Goal: Task Accomplishment & Management: Use online tool/utility

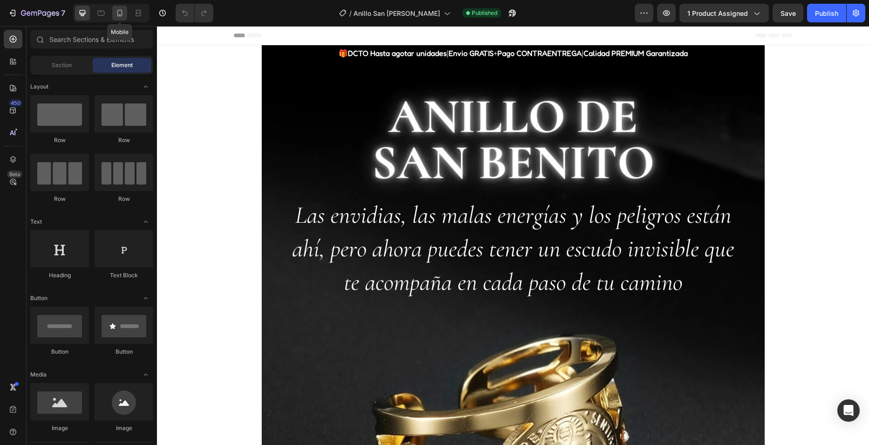
click at [118, 17] on icon at bounding box center [119, 12] width 9 height 9
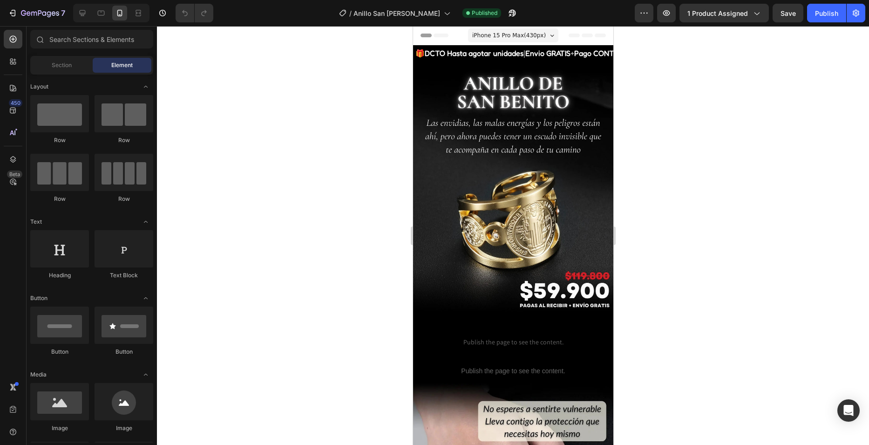
click at [504, 171] on img at bounding box center [513, 186] width 200 height 251
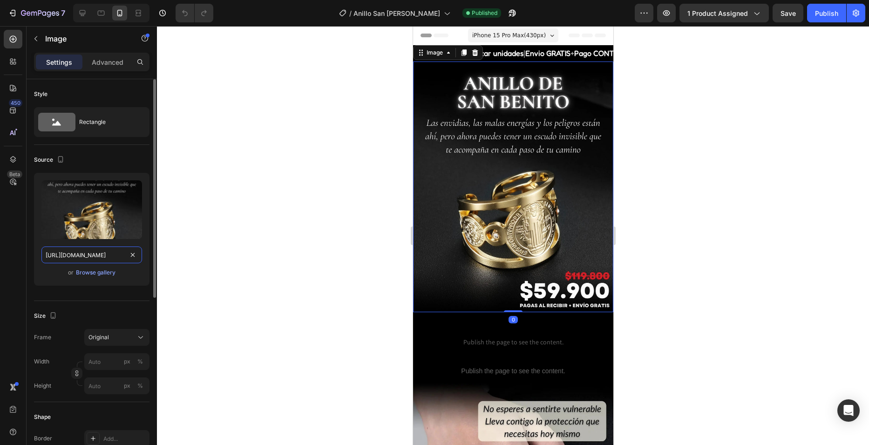
click at [109, 251] on input "https://cdn.shopify.com/s/files/1/0682/0239/7922/files/Anillo_San_Benito_Nuevo_…" at bounding box center [91, 254] width 101 height 17
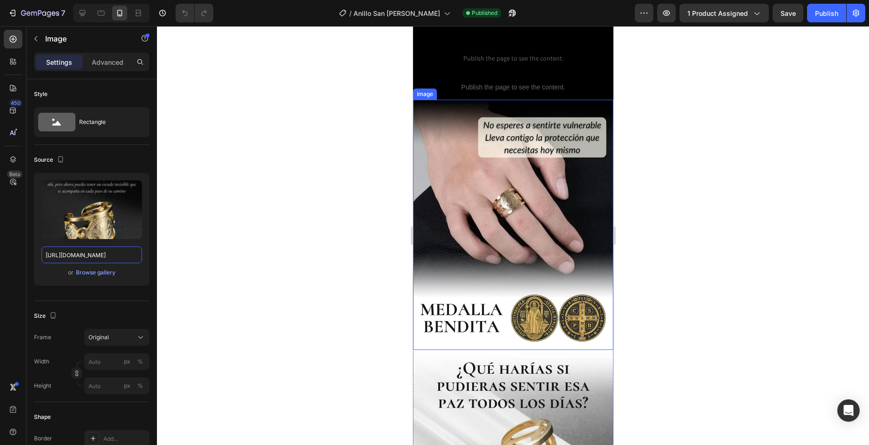
scroll to position [326, 0]
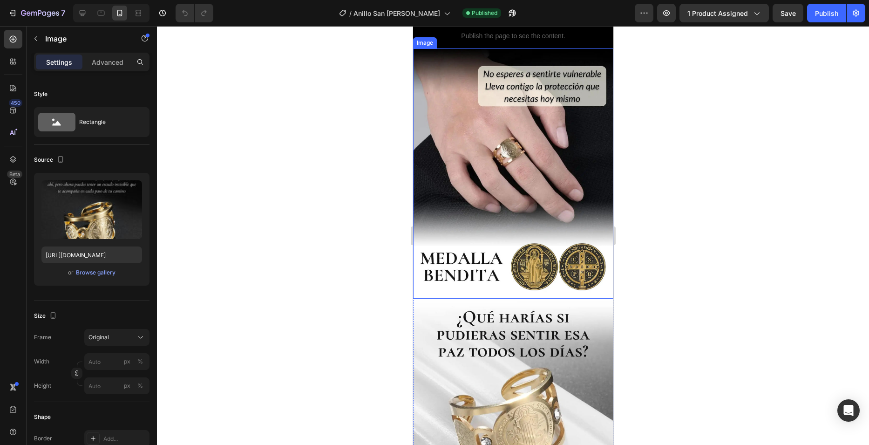
click at [466, 205] on img at bounding box center [513, 173] width 200 height 251
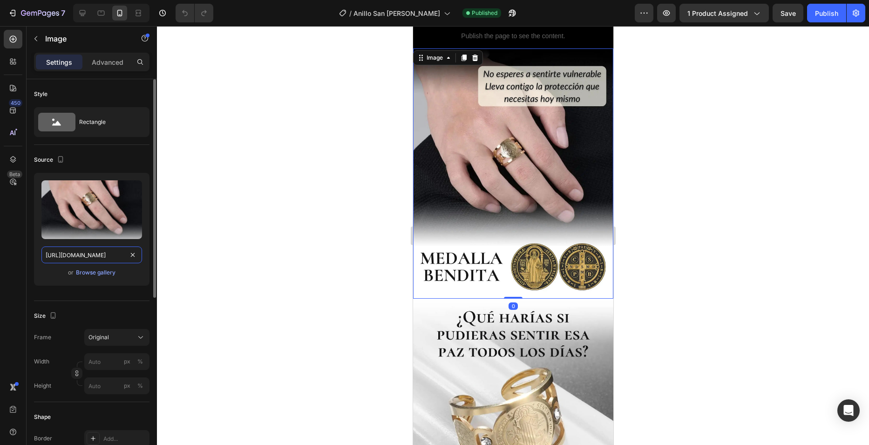
click at [100, 250] on input "https://cdn.shopify.com/s/files/1/0682/0239/7922/files/Anillo_de_San_Benito_2.w…" at bounding box center [91, 254] width 101 height 17
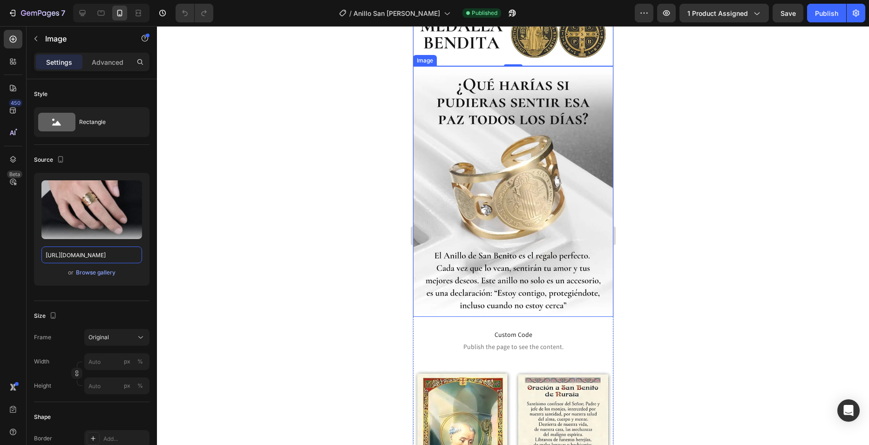
scroll to position [559, 0]
click at [498, 227] on img at bounding box center [513, 191] width 200 height 251
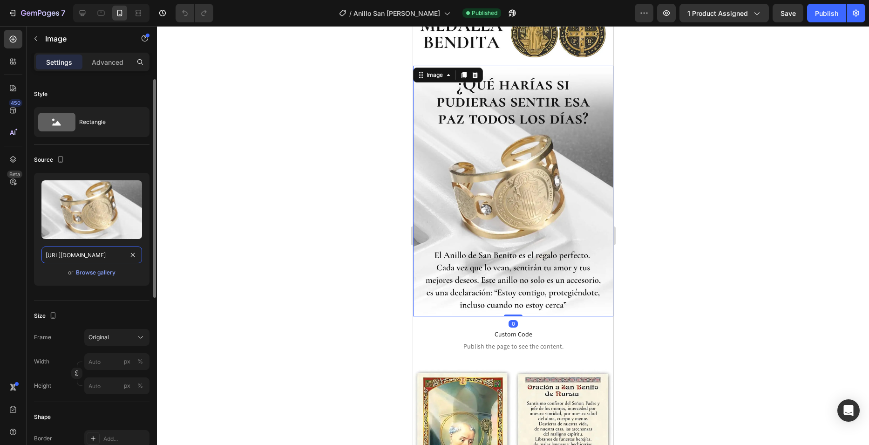
click at [94, 254] on input "https://cdn.shopify.com/s/files/1/0682/0239/7922/files/Anillo_de_San_Benito_3.w…" at bounding box center [91, 254] width 101 height 17
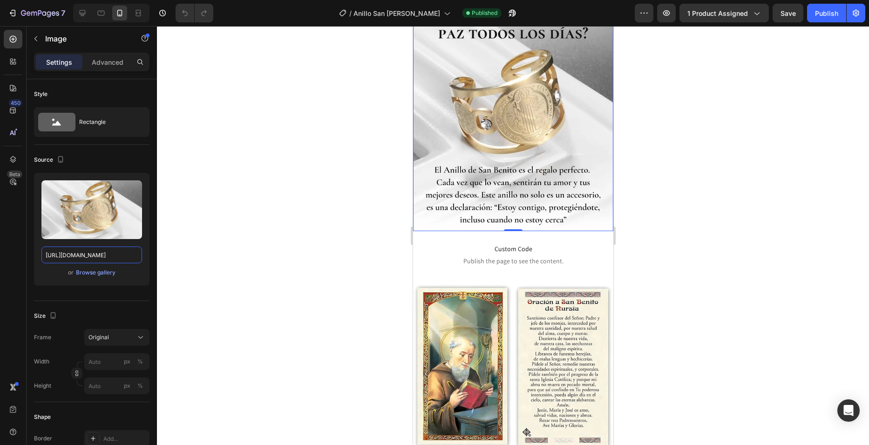
scroll to position [745, 0]
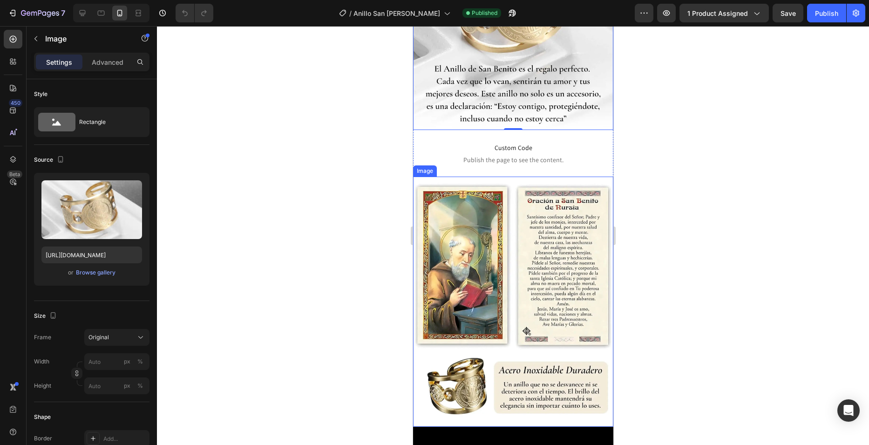
click at [485, 236] on img at bounding box center [513, 302] width 200 height 251
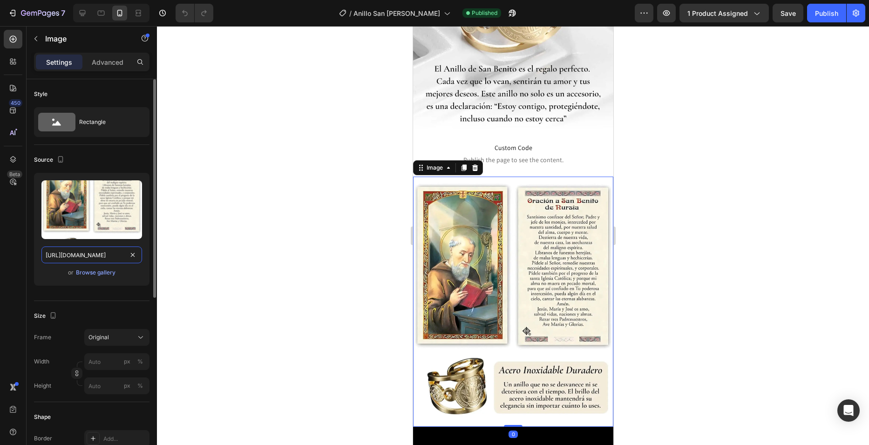
click at [102, 254] on input "https://cdn.shopify.com/s/files/1/0682/0239/7922/files/Anillo_de_San_Benito_4.w…" at bounding box center [91, 254] width 101 height 17
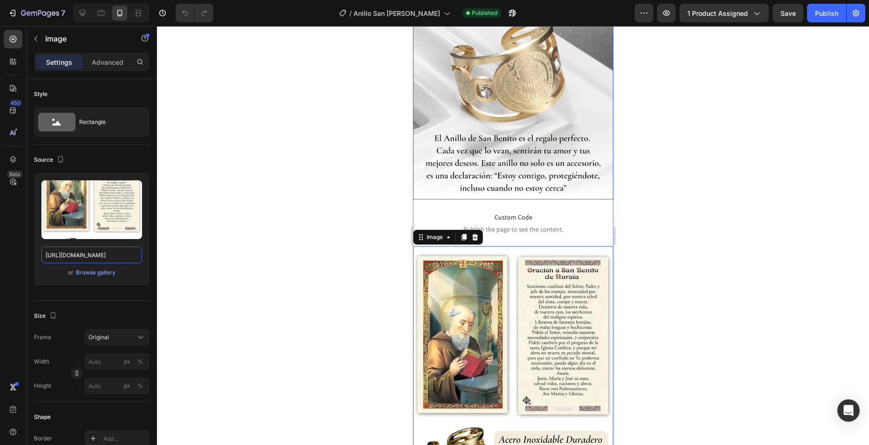
scroll to position [606, 0]
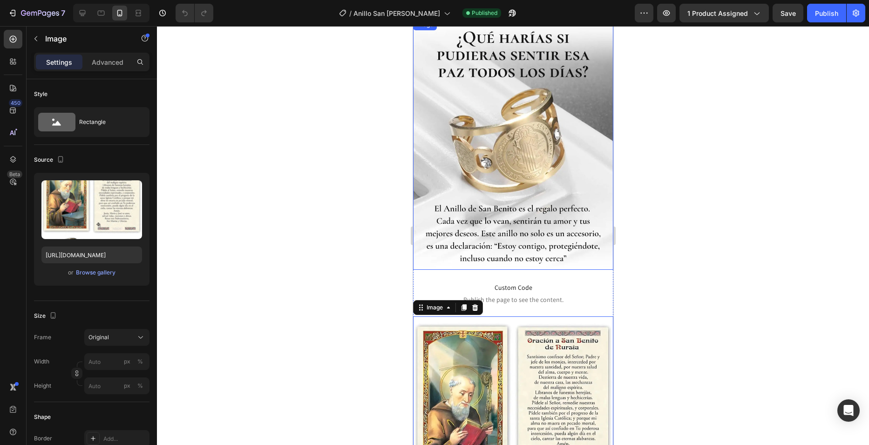
click at [508, 148] on img at bounding box center [513, 144] width 200 height 251
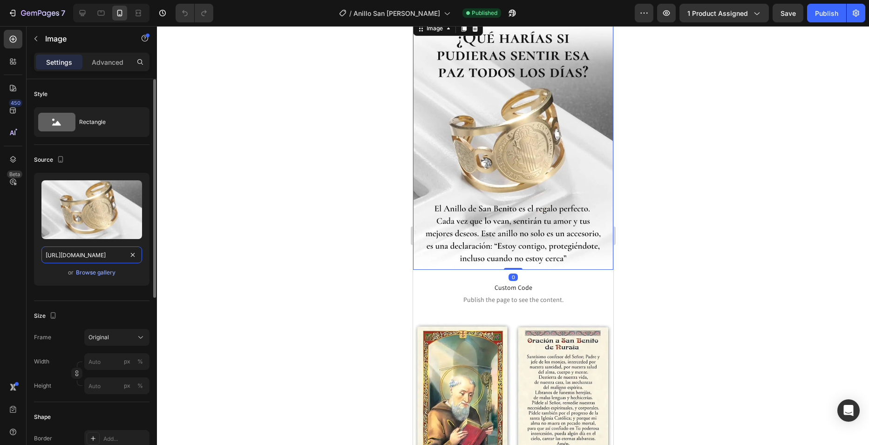
click at [113, 252] on input "https://cdn.shopify.com/s/files/1/0682/0239/7922/files/Anillo_de_San_Benito_3.w…" at bounding box center [91, 254] width 101 height 17
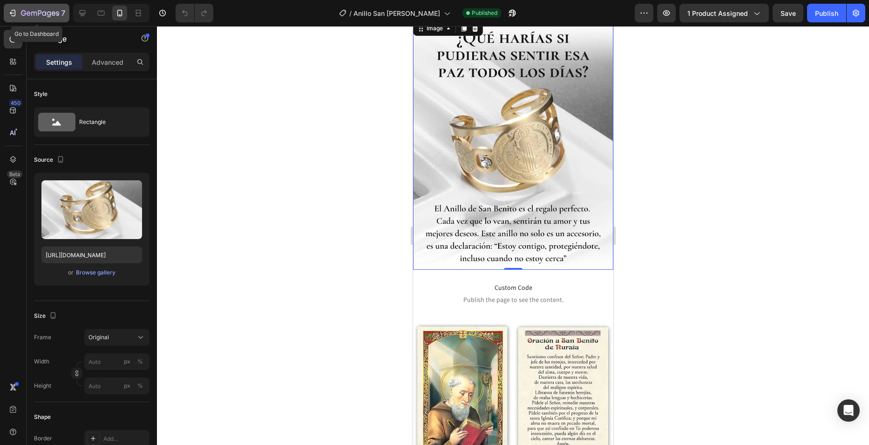
click at [66, 13] on button "7" at bounding box center [37, 13] width 66 height 19
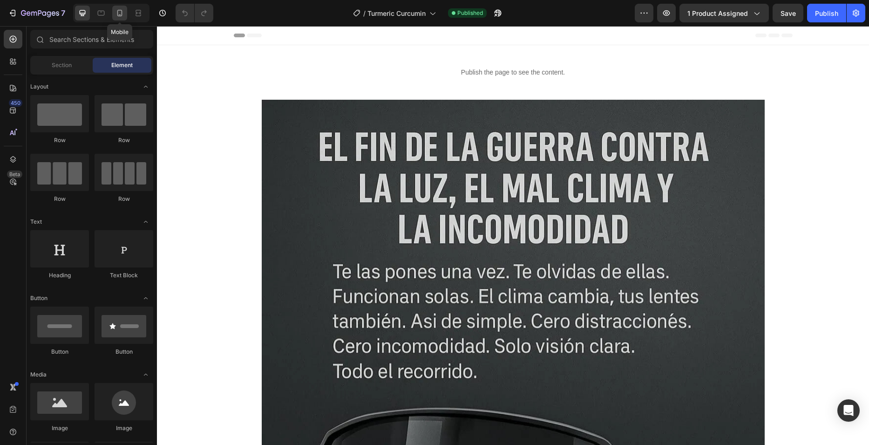
click at [117, 10] on icon at bounding box center [119, 12] width 9 height 9
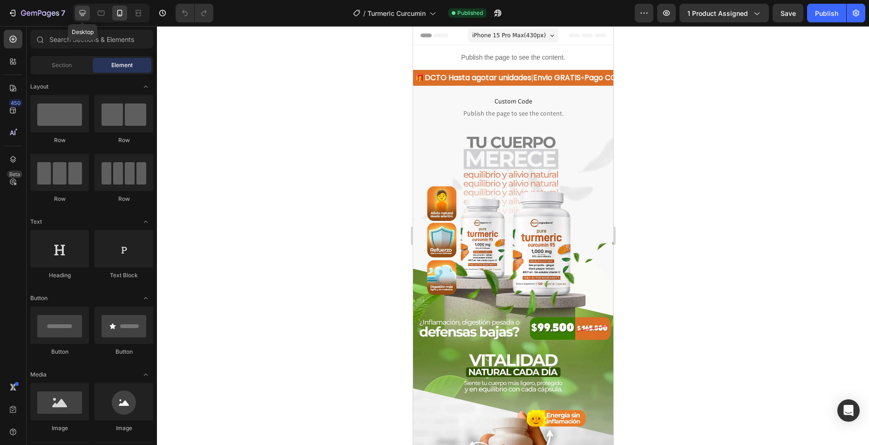
click at [85, 13] on icon at bounding box center [83, 13] width 6 height 6
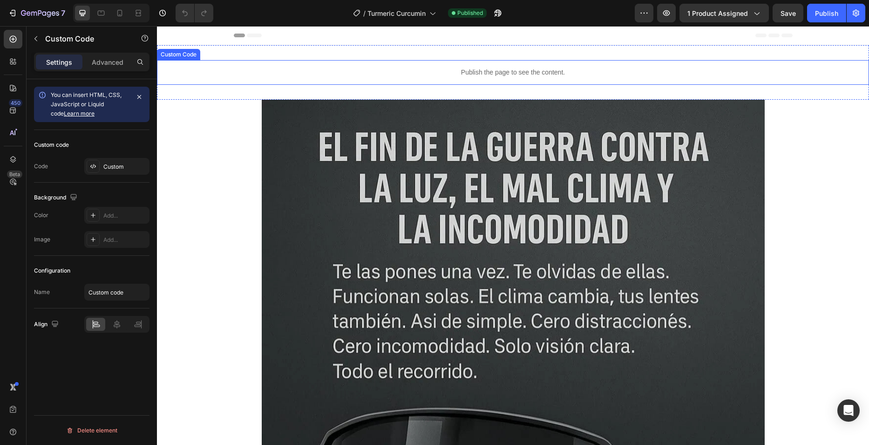
click at [482, 72] on p "Publish the page to see the content." at bounding box center [513, 73] width 712 height 10
click at [123, 164] on div "Custom" at bounding box center [125, 167] width 44 height 8
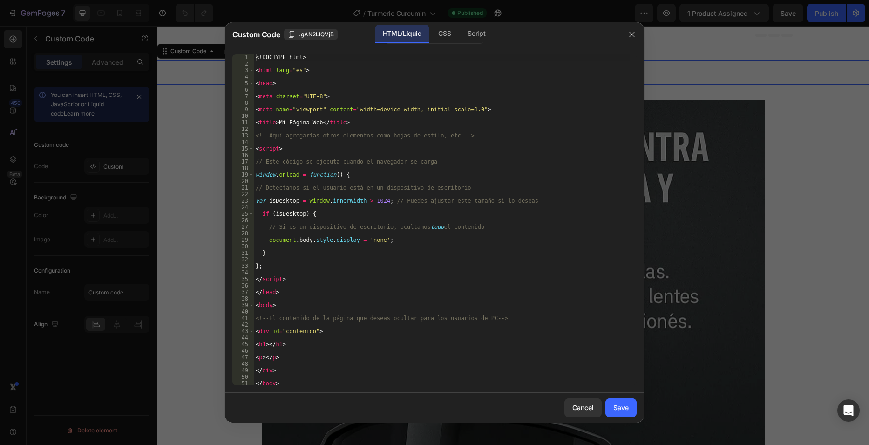
scroll to position [14, 0]
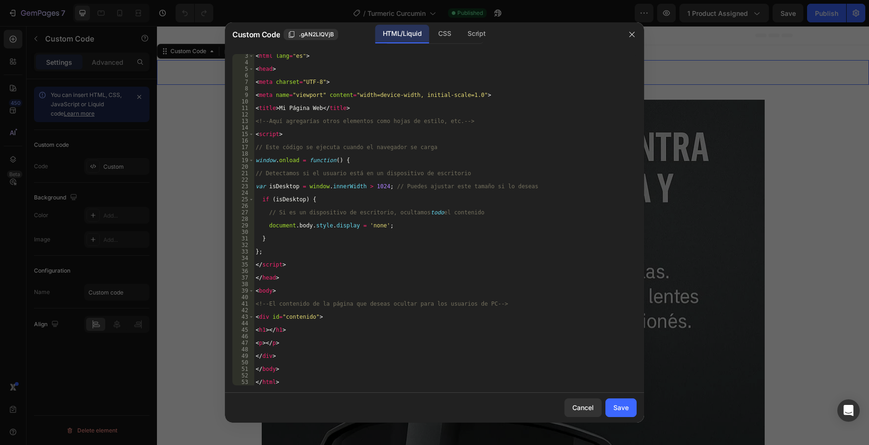
click at [306, 388] on div "3 4 5 6 7 8 9 10 11 12 13 14 15 16 17 18 19 20 21 22 23 24 25 26 27 28 29 30 31…" at bounding box center [434, 220] width 419 height 346
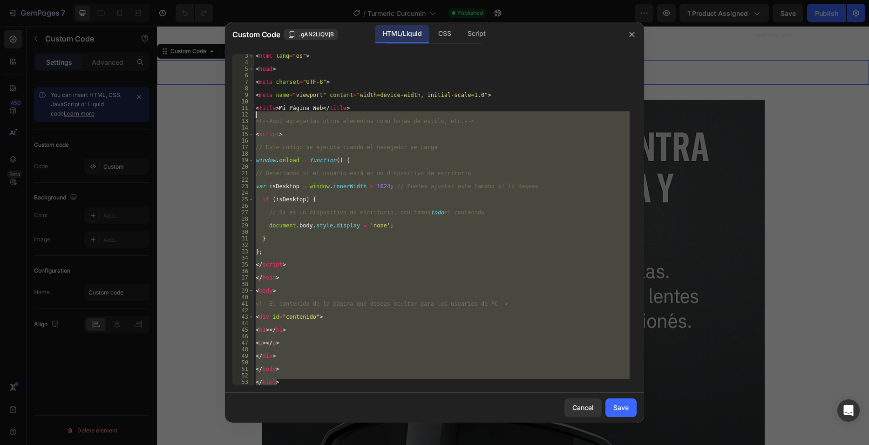
scroll to position [0, 0]
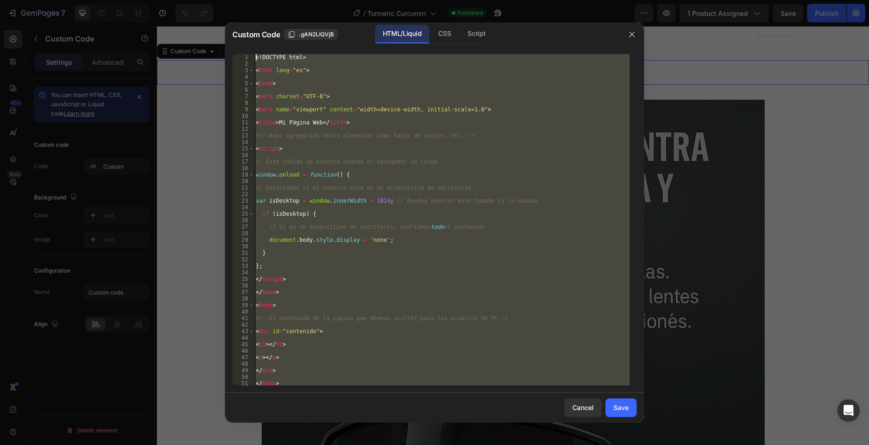
drag, startPoint x: 303, startPoint y: 382, endPoint x: 214, endPoint y: -14, distance: 405.3
click at [214, 0] on html "7 Version history / Turmeric Curcumin Published Preview 1 product assigned Save…" at bounding box center [434, 0] width 869 height 0
type textarea "<!DOCTYPE html>"
click at [576, 407] on div "Cancel" at bounding box center [582, 407] width 21 height 10
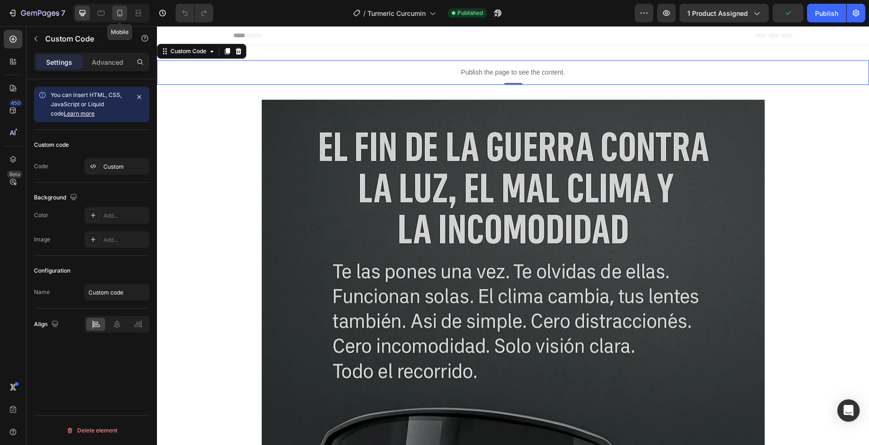
click at [121, 10] on icon at bounding box center [119, 13] width 5 height 7
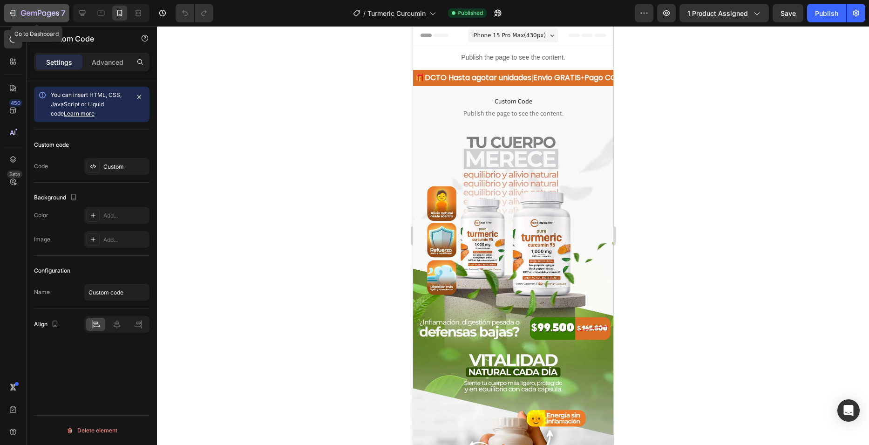
click at [47, 20] on button "7" at bounding box center [37, 13] width 66 height 19
